Goal: Task Accomplishment & Management: Manage account settings

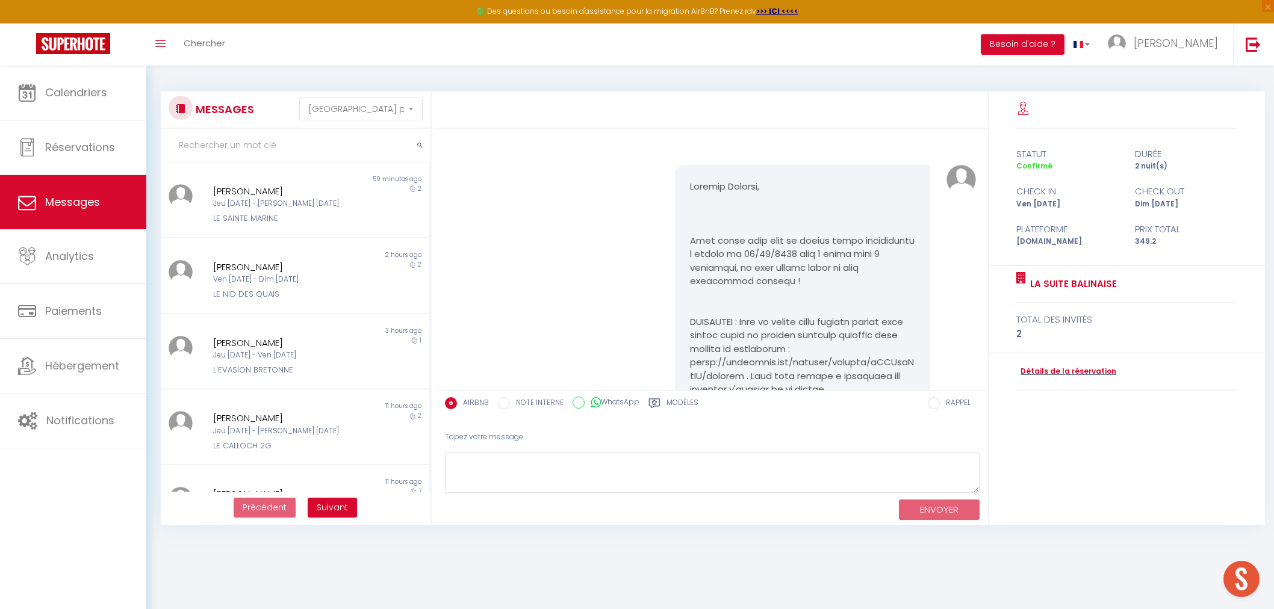
select select "message"
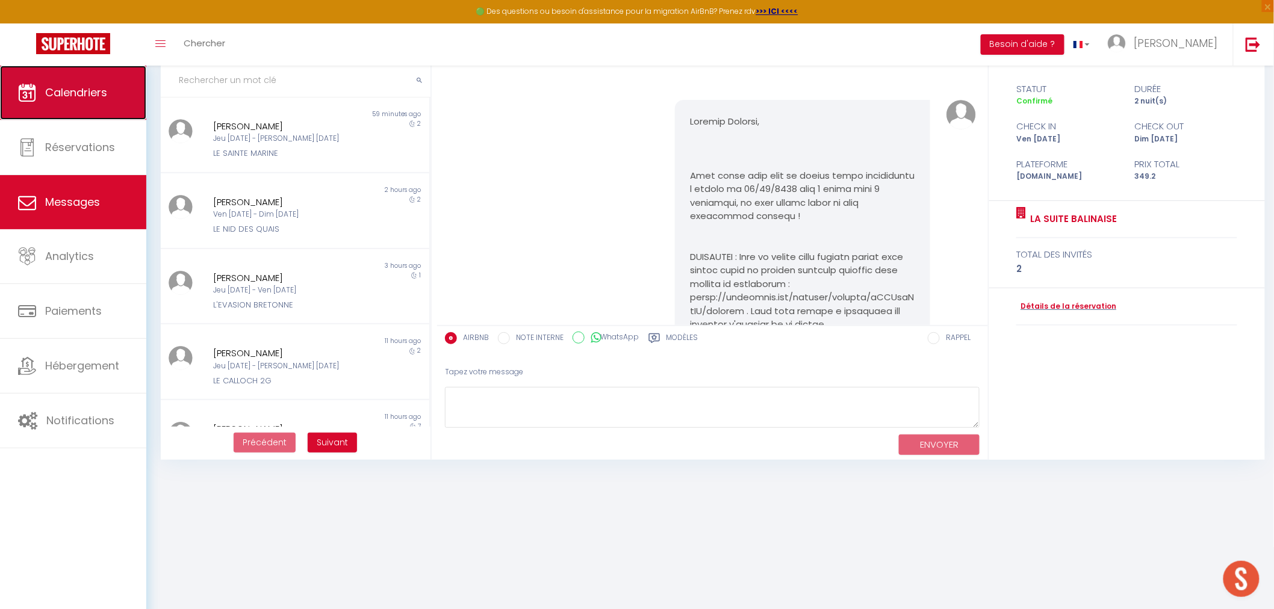
scroll to position [2355, 0]
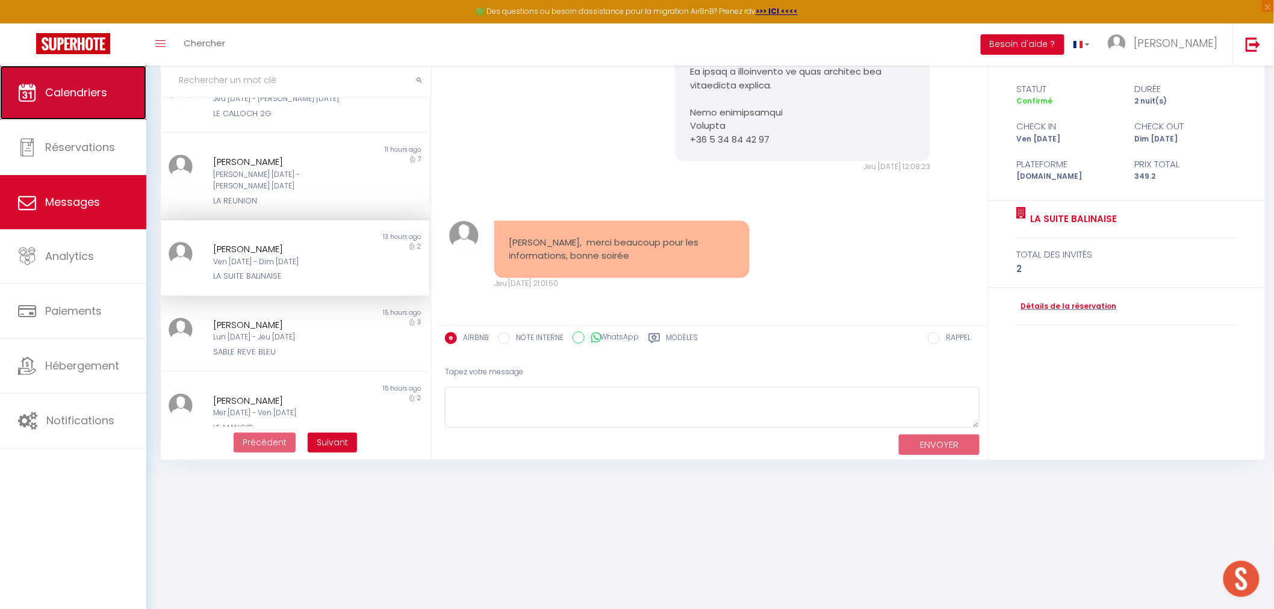
click at [88, 92] on span "Calendriers" at bounding box center [76, 92] width 62 height 15
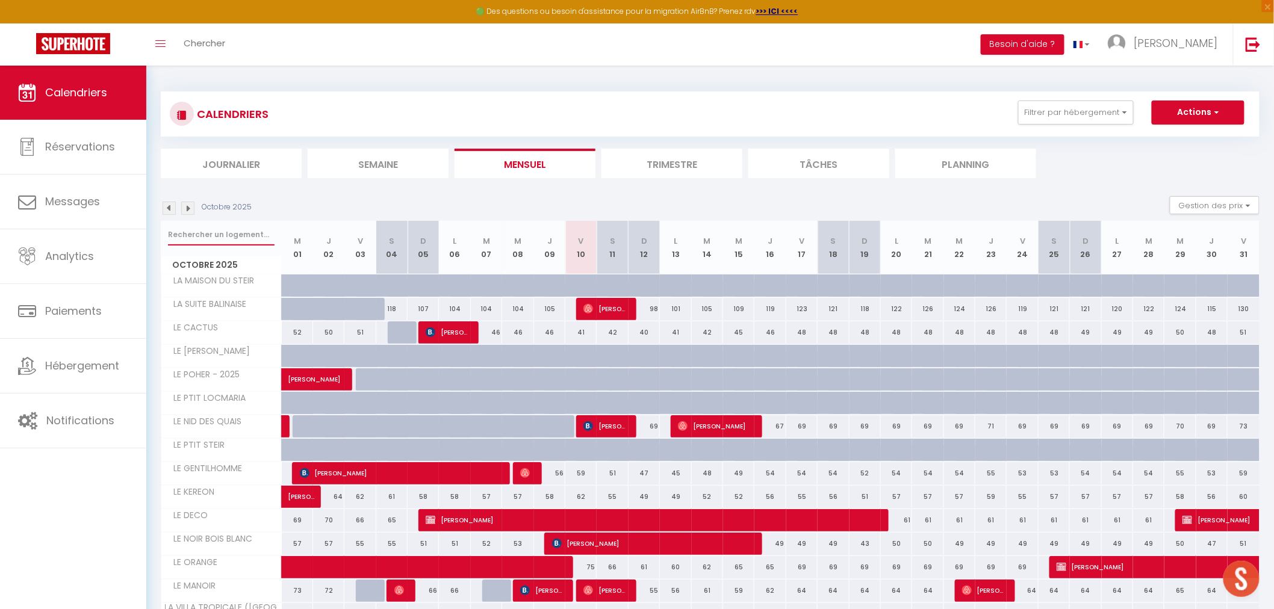
click at [203, 235] on input "text" at bounding box center [221, 235] width 107 height 22
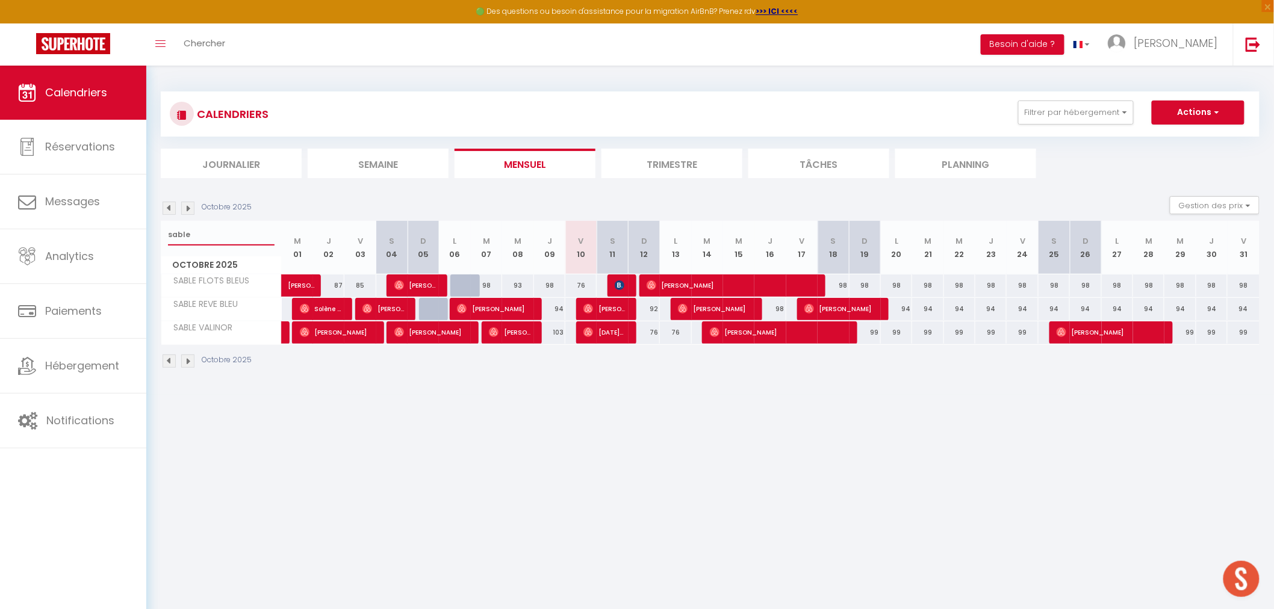
click at [203, 235] on input "sable" at bounding box center [221, 235] width 107 height 22
type input "evasion"
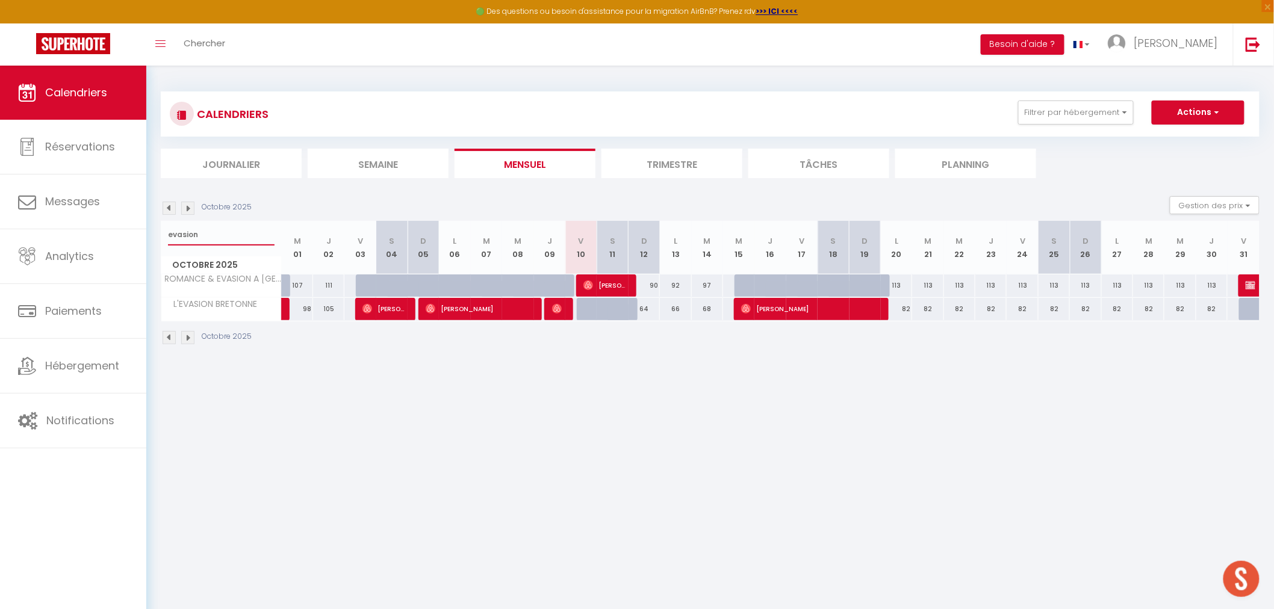
click at [203, 235] on input "evasion" at bounding box center [221, 235] width 107 height 22
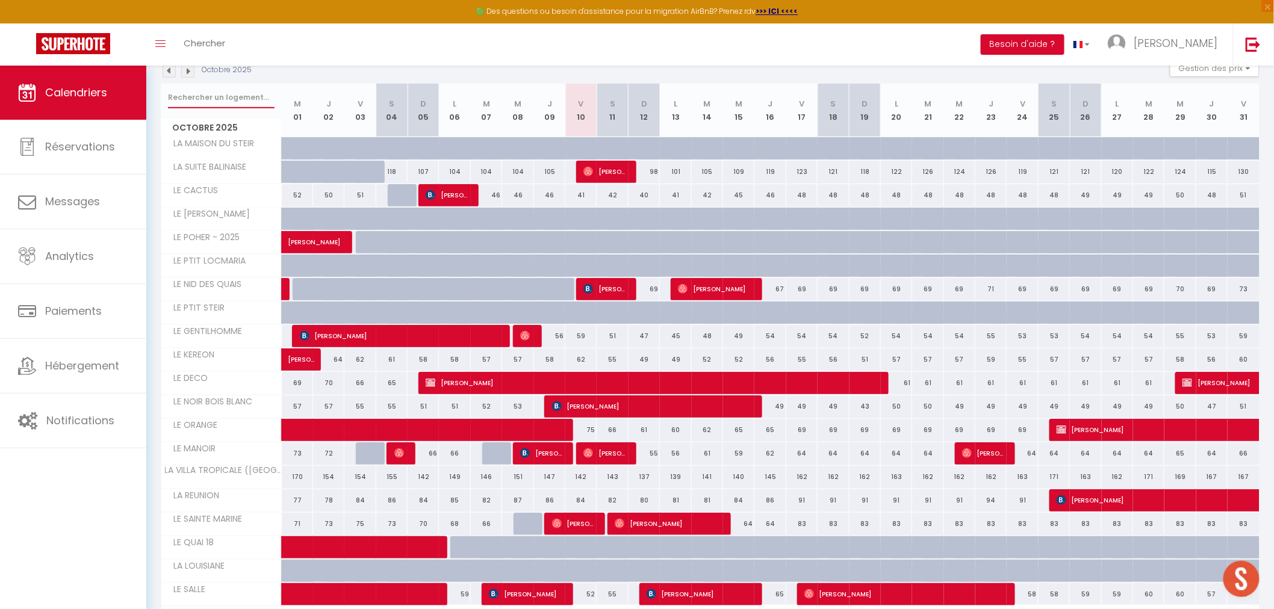
scroll to position [267, 0]
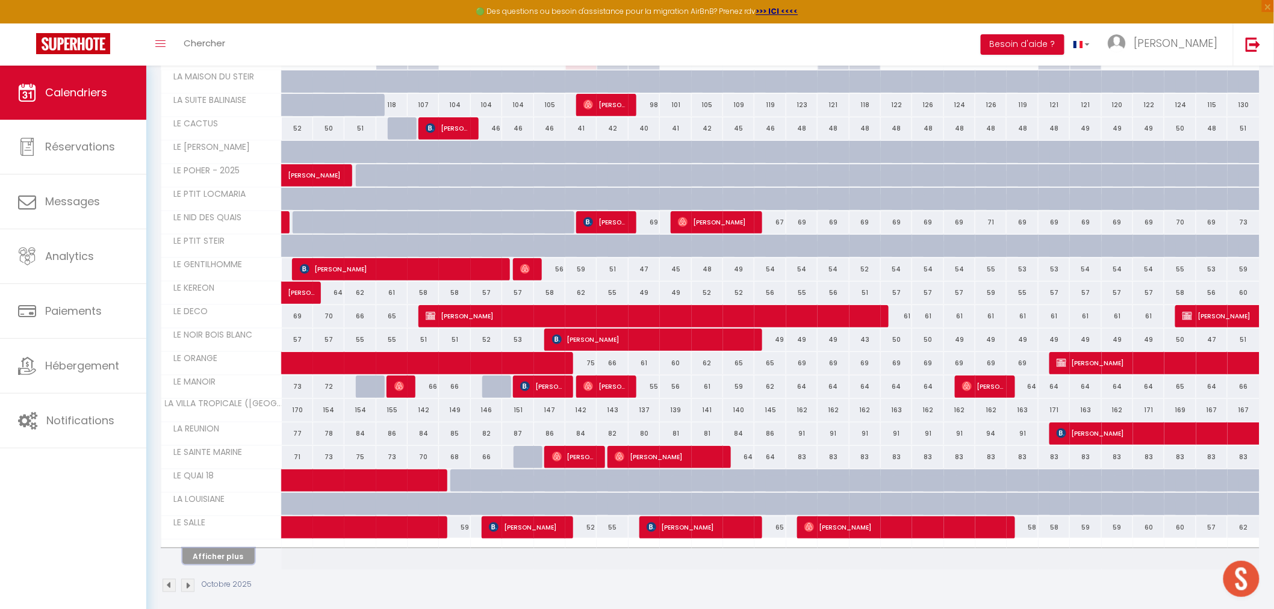
click at [229, 564] on button "Afficher plus" at bounding box center [218, 556] width 72 height 16
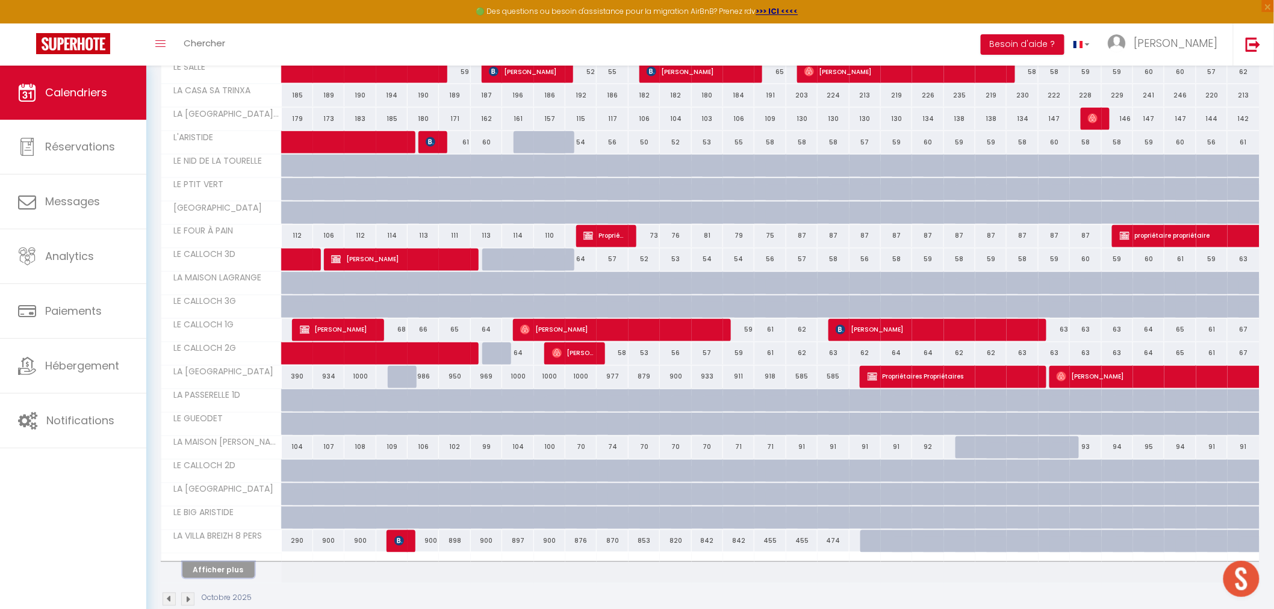
scroll to position [736, 0]
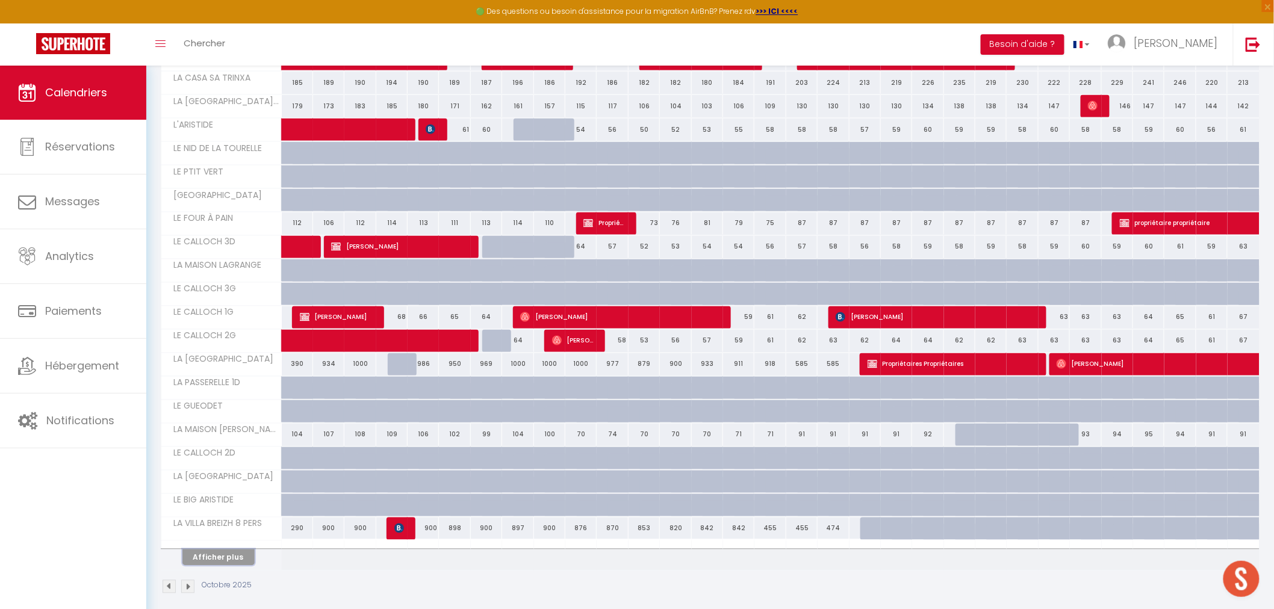
click at [223, 551] on button "Afficher plus" at bounding box center [218, 558] width 72 height 16
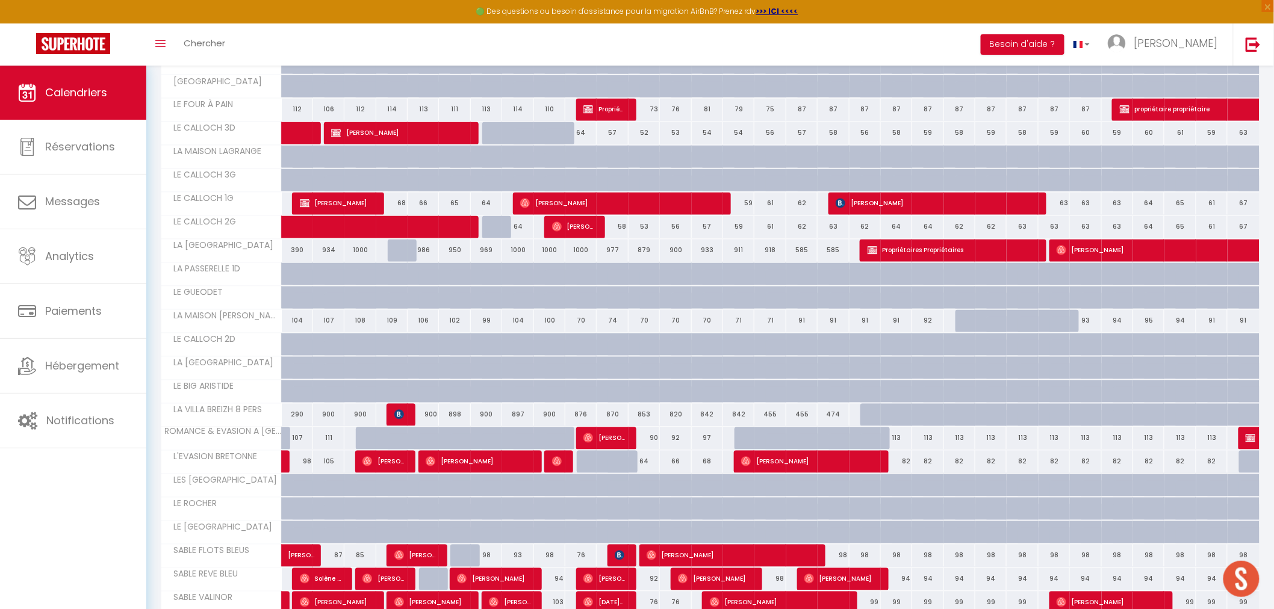
scroll to position [869, 0]
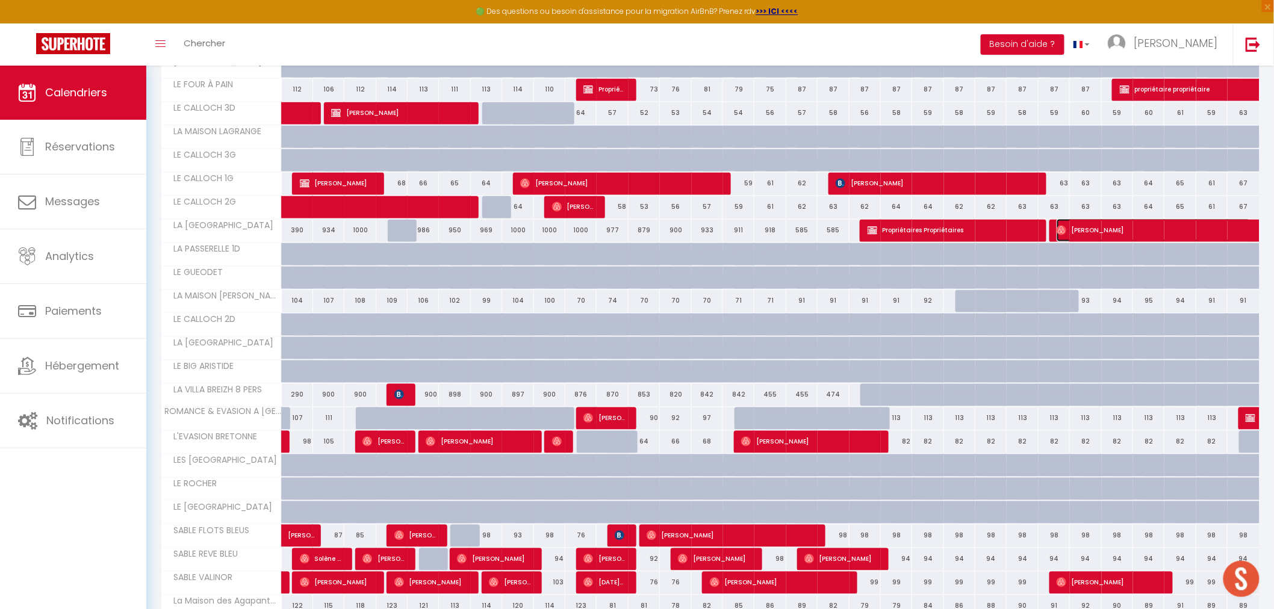
click at [1070, 235] on span "[PERSON_NAME]" at bounding box center [1153, 230] width 194 height 23
select select "OK"
select select "0"
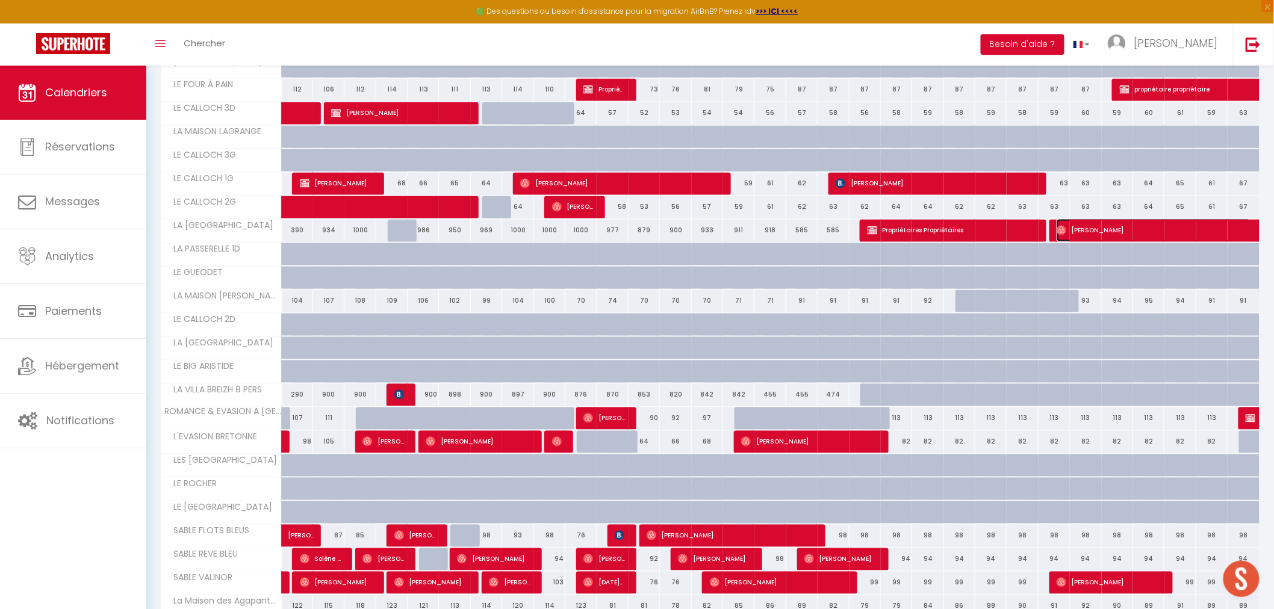
select select "1"
select select
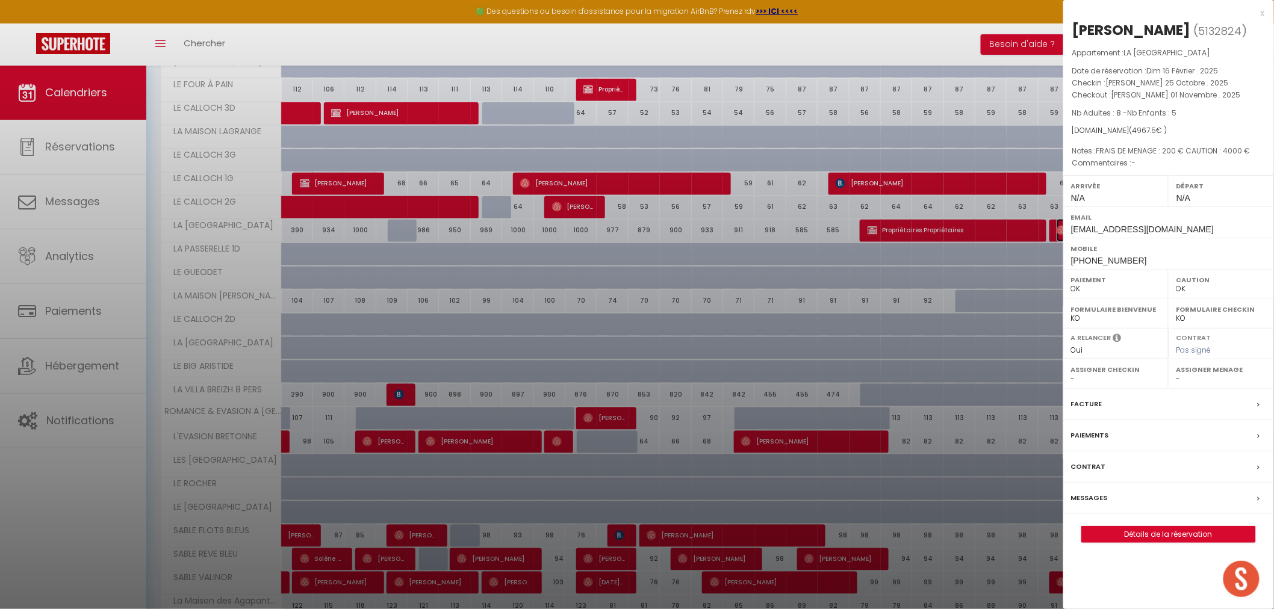
select select "22883"
click at [1261, 13] on div "x" at bounding box center [1164, 13] width 202 height 14
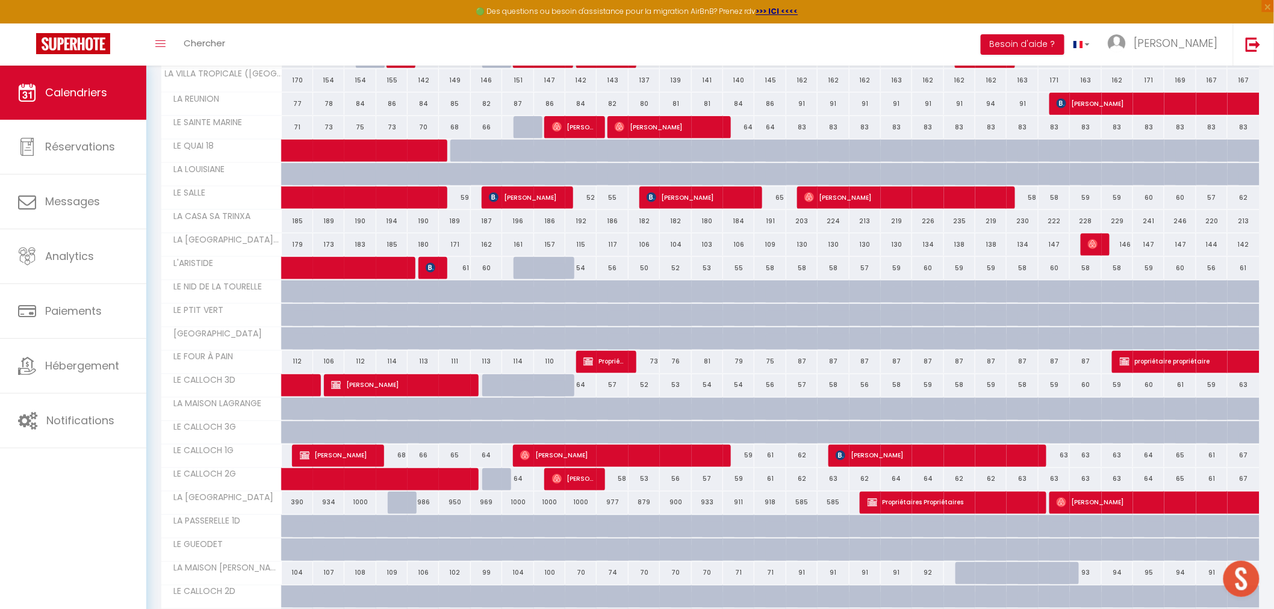
scroll to position [530, 0]
